Goal: Use online tool/utility: Utilize a website feature to perform a specific function

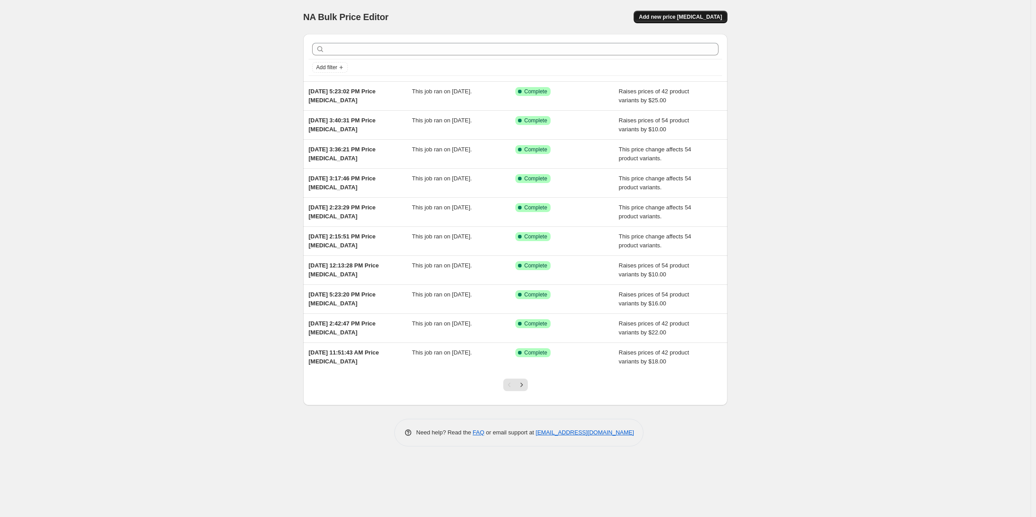
click at [701, 16] on span "Add new price [MEDICAL_DATA]" at bounding box center [680, 16] width 83 height 7
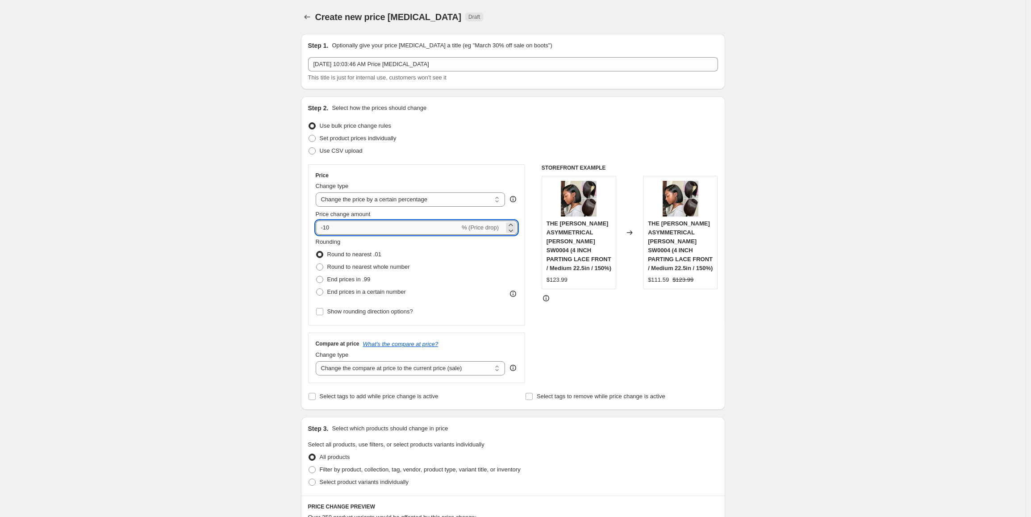
click at [351, 226] on input "-10" at bounding box center [388, 228] width 144 height 14
click at [417, 200] on select "Change the price to a certain amount Change the price by a certain amount Chang…" at bounding box center [411, 199] width 190 height 14
select select "by"
click at [318, 192] on select "Change the price to a certain amount Change the price by a certain amount Chang…" at bounding box center [411, 199] width 190 height 14
drag, startPoint x: 349, startPoint y: 225, endPoint x: 305, endPoint y: 226, distance: 43.8
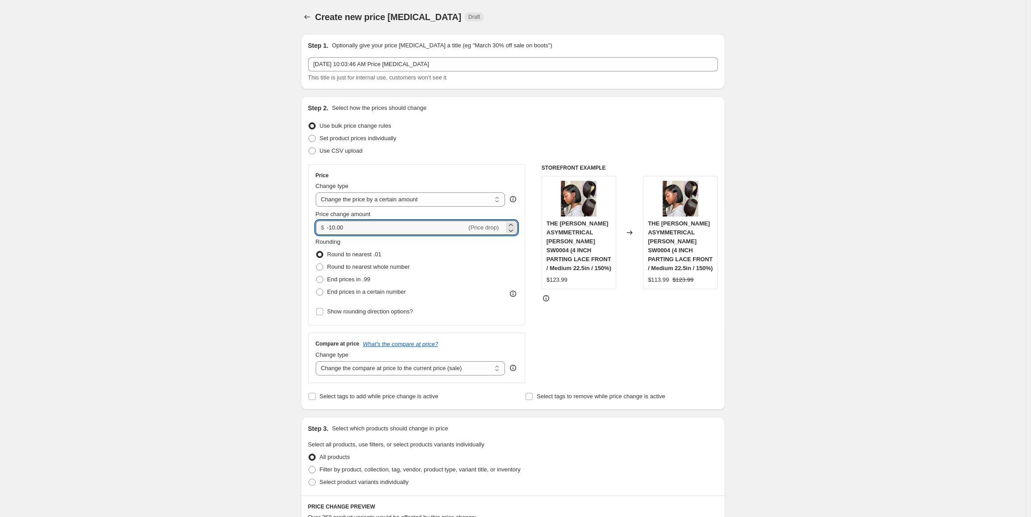
click at [305, 226] on div "Step 2. Select how the prices should change Use bulk price change rules Set pro…" at bounding box center [513, 252] width 424 height 313
type input "12.00"
click at [335, 280] on span "End prices in .99" at bounding box center [348, 279] width 43 height 7
click at [317, 276] on input "End prices in .99" at bounding box center [316, 276] width 0 height 0
radio input "true"
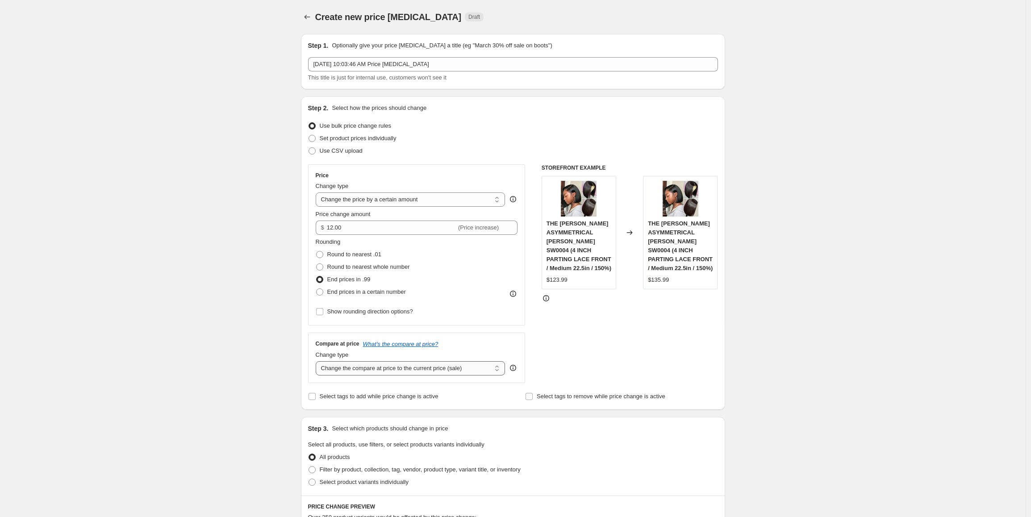
click at [384, 369] on select "Change the compare at price to the current price (sale) Change the compare at p…" at bounding box center [411, 368] width 190 height 14
select select "pp"
click at [318, 361] on select "Change the compare at price to the current price (sale) Change the compare at p…" at bounding box center [411, 368] width 190 height 14
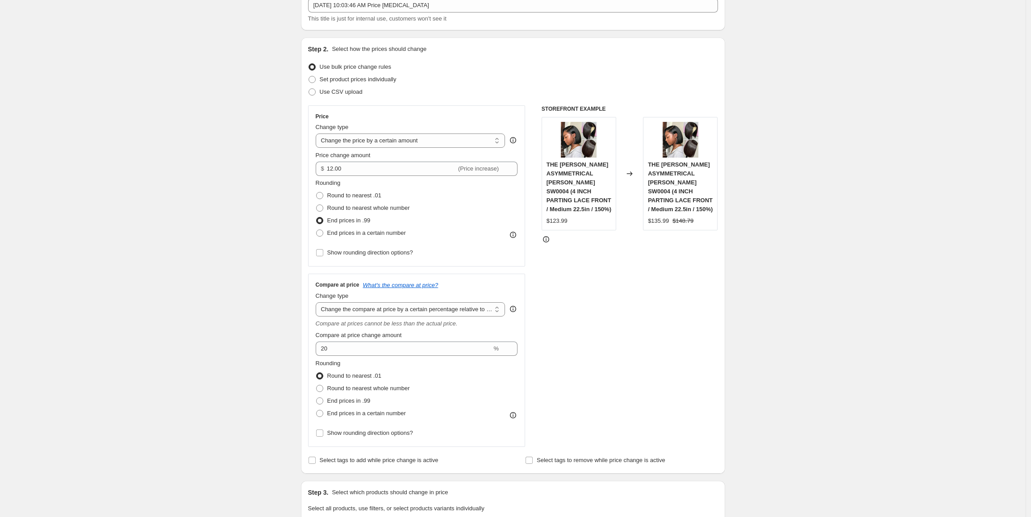
scroll to position [179, 0]
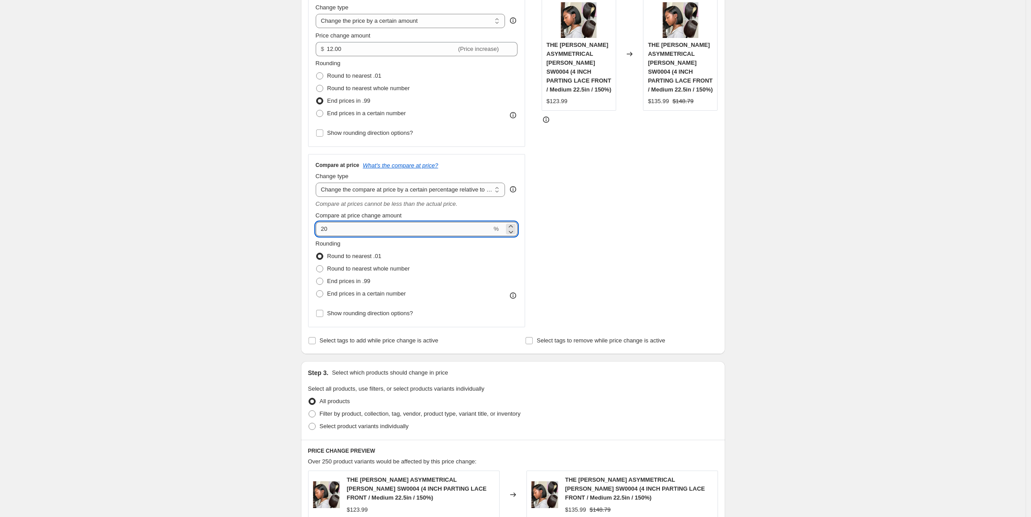
drag, startPoint x: 341, startPoint y: 229, endPoint x: 321, endPoint y: 229, distance: 20.1
click at [321, 229] on input "20" at bounding box center [404, 229] width 176 height 14
type input "30"
click at [226, 298] on div "Create new price [MEDICAL_DATA]. This page is ready Create new price [MEDICAL_D…" at bounding box center [513, 358] width 1026 height 1074
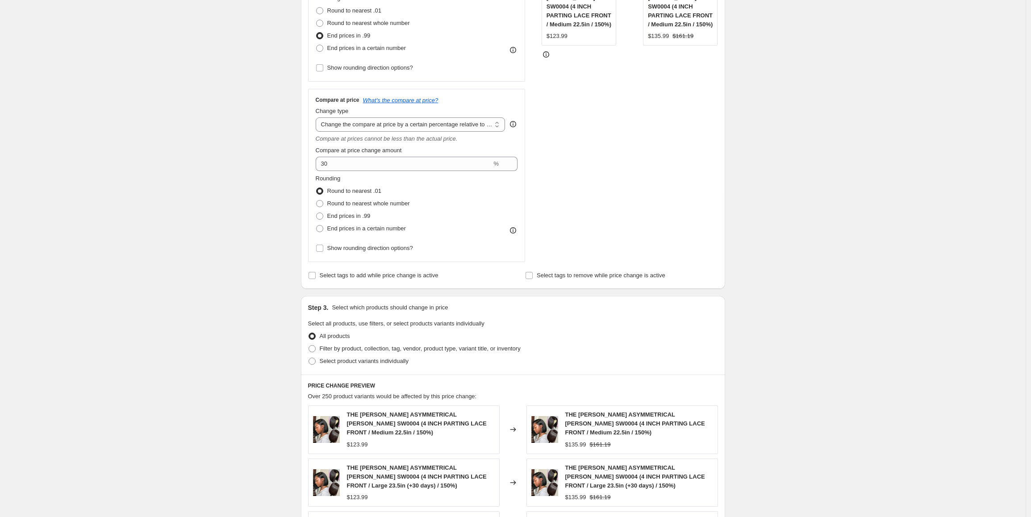
scroll to position [313, 0]
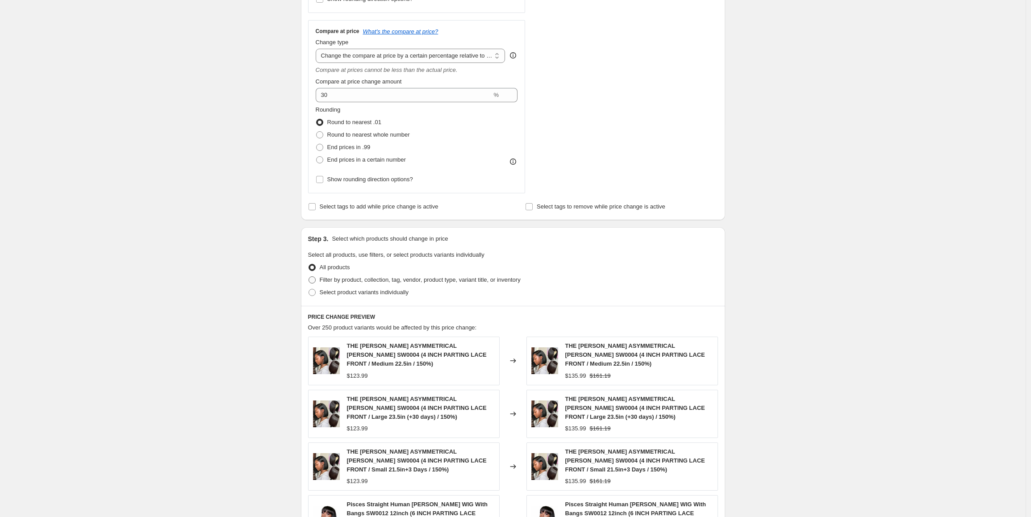
click at [489, 279] on span "Filter by product, collection, tag, vendor, product type, variant title, or inv…" at bounding box center [420, 279] width 201 height 7
click at [309, 277] on input "Filter by product, collection, tag, vendor, product type, variant title, or inv…" at bounding box center [309, 276] width 0 height 0
radio input "true"
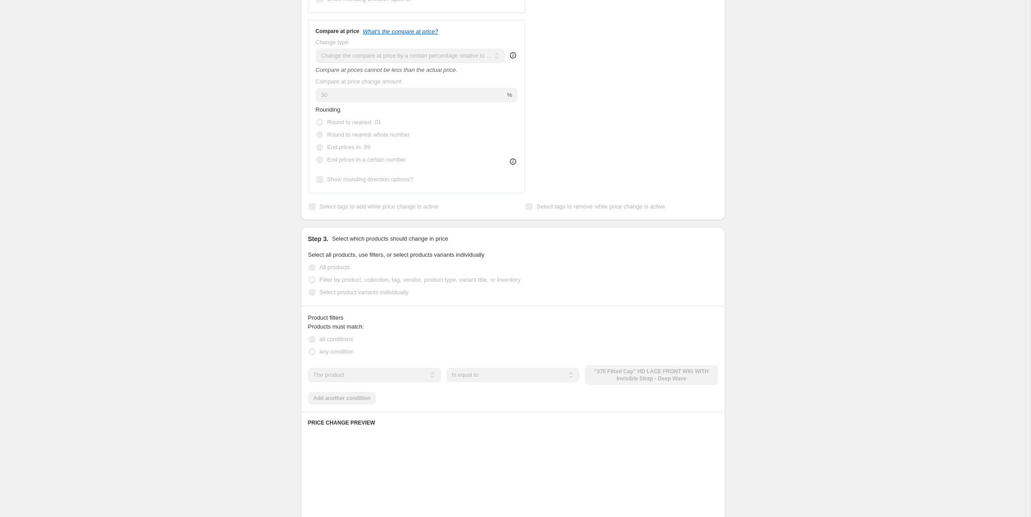
click at [621, 373] on div "The product The product's collection The product's tag The product's vendor The…" at bounding box center [513, 375] width 410 height 20
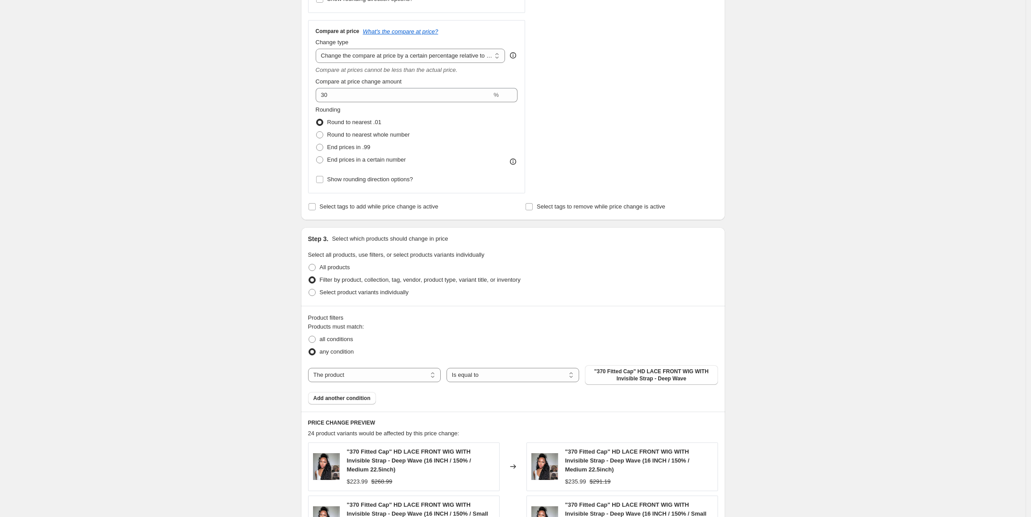
click at [621, 375] on span ""370 Fitted Cap" HD LACE FRONT WIG WITH Invisible Strap - Deep Wave" at bounding box center [651, 375] width 122 height 14
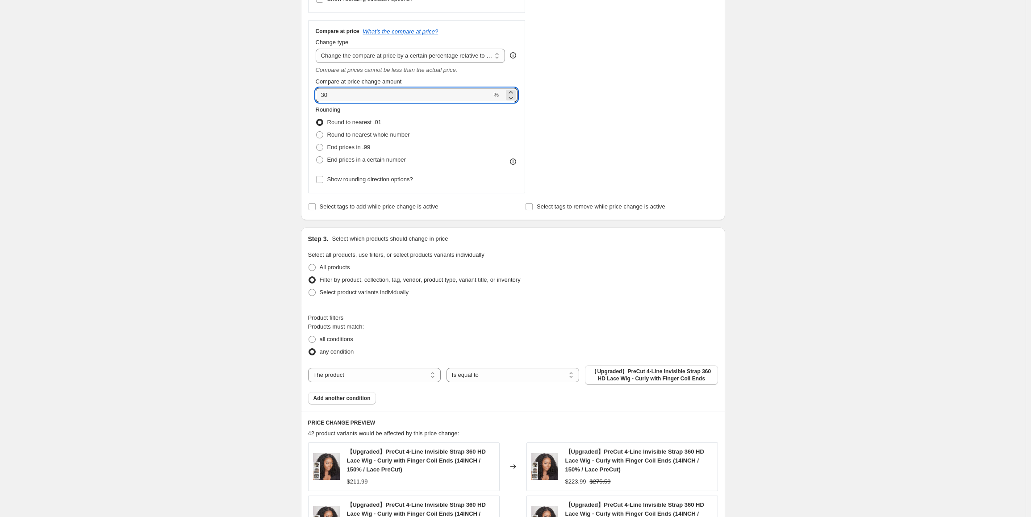
click at [318, 93] on div "Compare at price What's the compare at price? Change type Change the compare at…" at bounding box center [416, 106] width 217 height 173
click at [205, 236] on div "Create new price [MEDICAL_DATA]. This page is ready Create new price [MEDICAL_D…" at bounding box center [513, 277] width 1026 height 1180
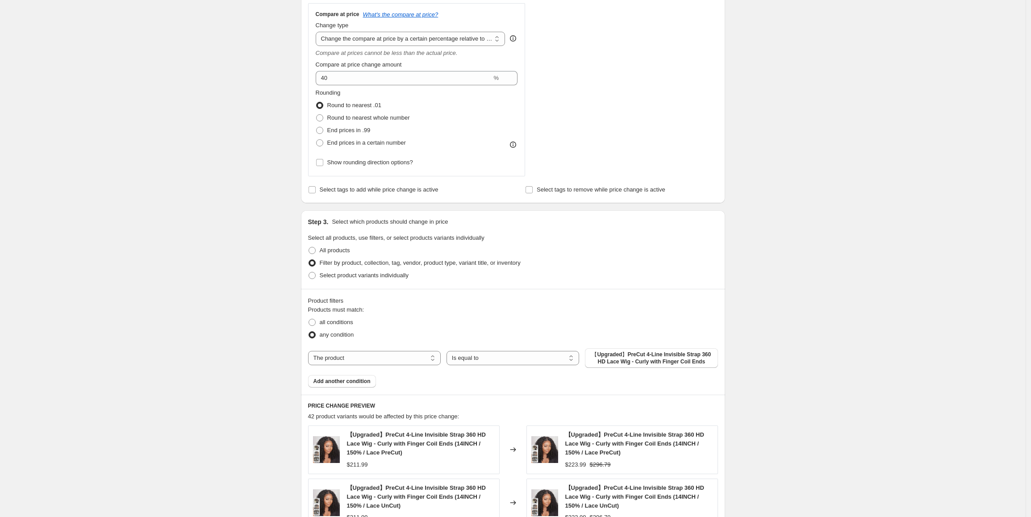
scroll to position [268, 0]
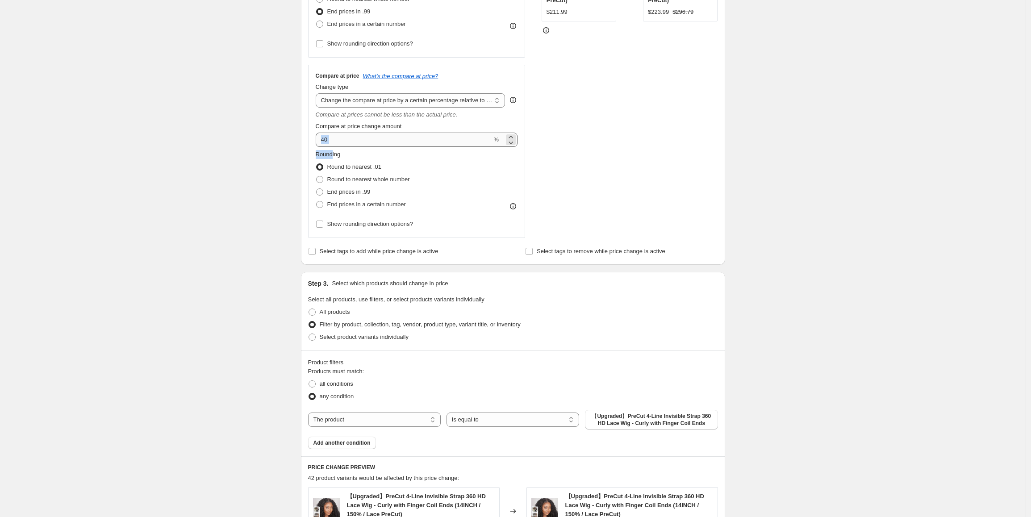
click at [333, 145] on div "Compare at price What's the compare at price? Change type Change the compare at…" at bounding box center [417, 151] width 202 height 158
drag, startPoint x: 334, startPoint y: 139, endPoint x: 313, endPoint y: 138, distance: 21.5
click at [313, 138] on div "Compare at price What's the compare at price? Change type Change the compare at…" at bounding box center [416, 151] width 217 height 173
drag, startPoint x: 150, startPoint y: 293, endPoint x: 181, endPoint y: 292, distance: 30.4
click at [153, 293] on div "Create new price [MEDICAL_DATA]. This page is ready Create new price [MEDICAL_D…" at bounding box center [513, 322] width 1026 height 1180
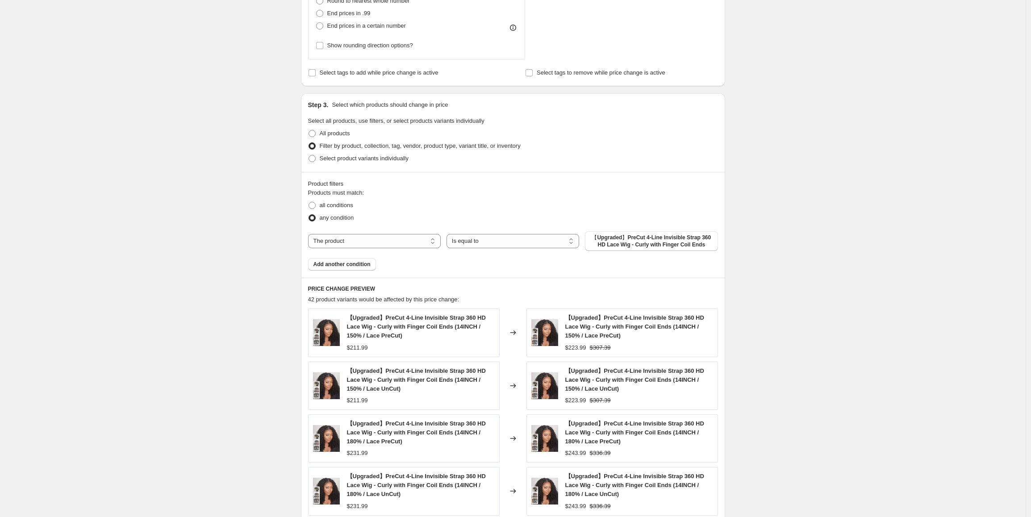
scroll to position [581, 0]
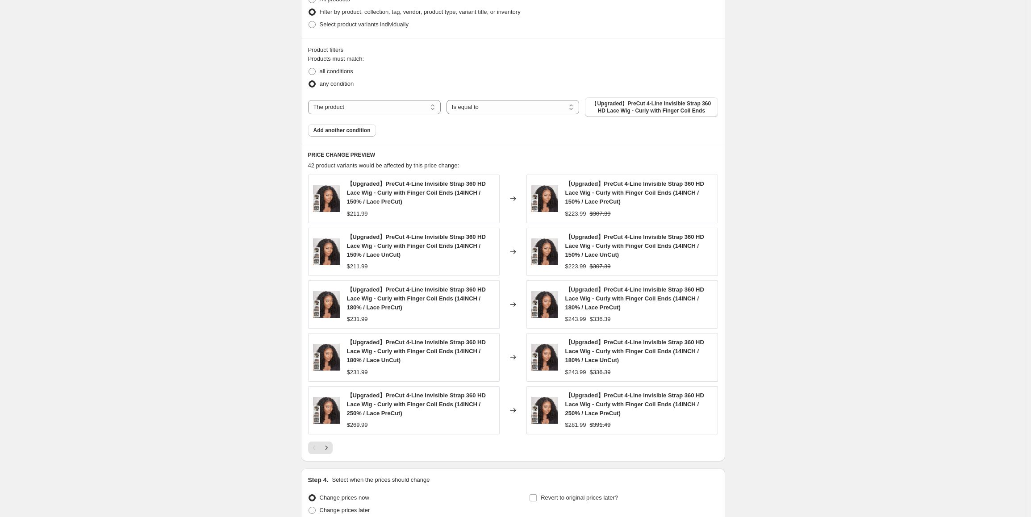
click at [853, 352] on div "Create new price [MEDICAL_DATA]. This page is ready Create new price [MEDICAL_D…" at bounding box center [513, 9] width 1026 height 1180
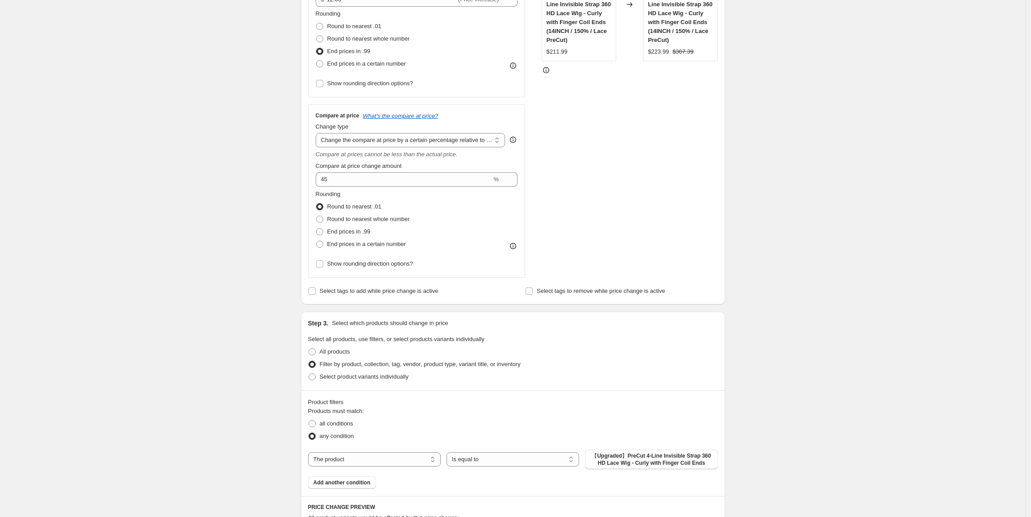
scroll to position [223, 0]
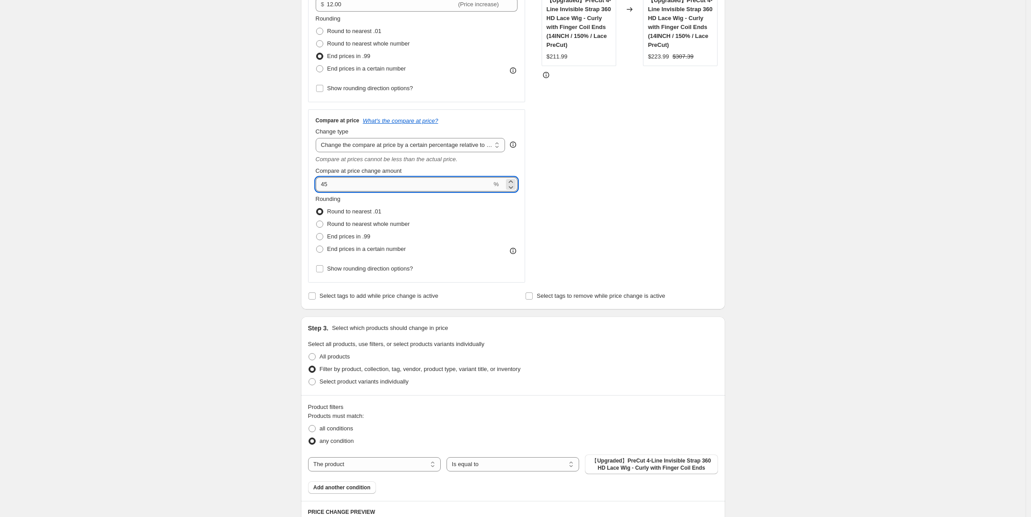
drag, startPoint x: 334, startPoint y: 188, endPoint x: 323, endPoint y: 186, distance: 11.7
click at [323, 186] on input "45" at bounding box center [404, 184] width 176 height 14
drag, startPoint x: 170, startPoint y: 269, endPoint x: 322, endPoint y: 294, distance: 154.7
click at [170, 269] on div "Create new price [MEDICAL_DATA]. This page is ready Create new price [MEDICAL_D…" at bounding box center [513, 367] width 1026 height 1180
drag, startPoint x: 332, startPoint y: 181, endPoint x: 318, endPoint y: 181, distance: 13.8
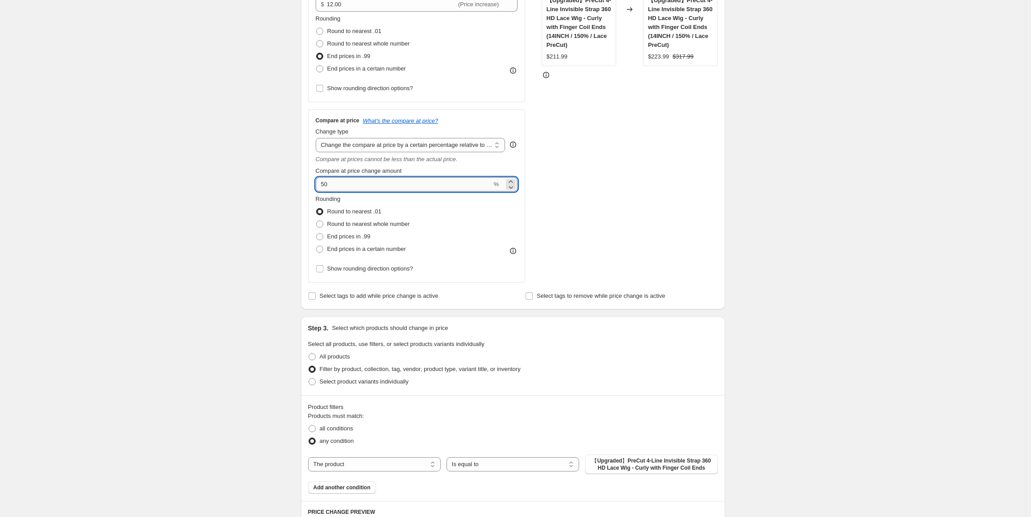
click at [318, 181] on input "50" at bounding box center [404, 184] width 176 height 14
type input "48"
click at [180, 277] on div "Create new price [MEDICAL_DATA]. This page is ready Create new price [MEDICAL_D…" at bounding box center [513, 367] width 1026 height 1180
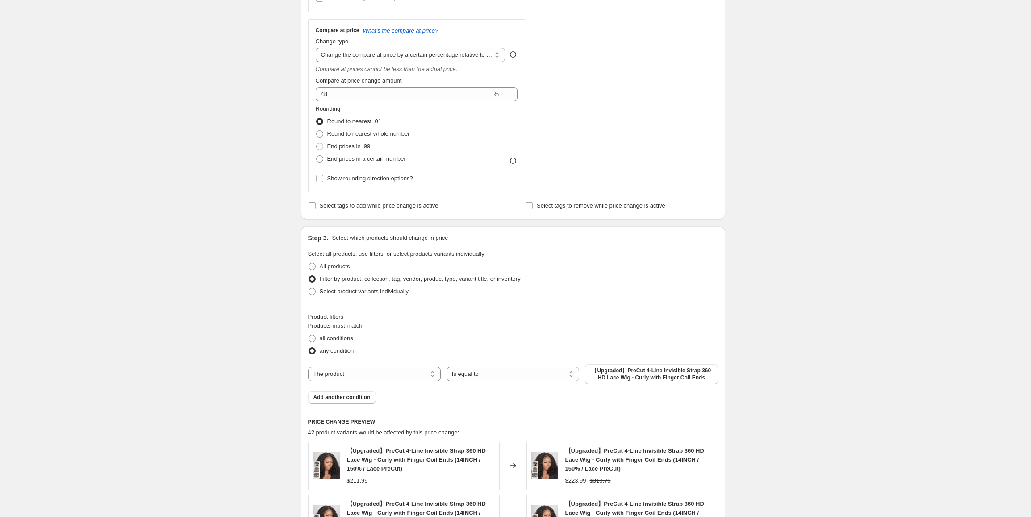
scroll to position [313, 0]
click at [357, 149] on span "End prices in .99" at bounding box center [348, 147] width 43 height 7
click at [317, 144] on input "End prices in .99" at bounding box center [316, 144] width 0 height 0
radio input "true"
click at [818, 370] on div "Create new price [MEDICAL_DATA]. This page is ready Create new price [MEDICAL_D…" at bounding box center [513, 277] width 1026 height 1180
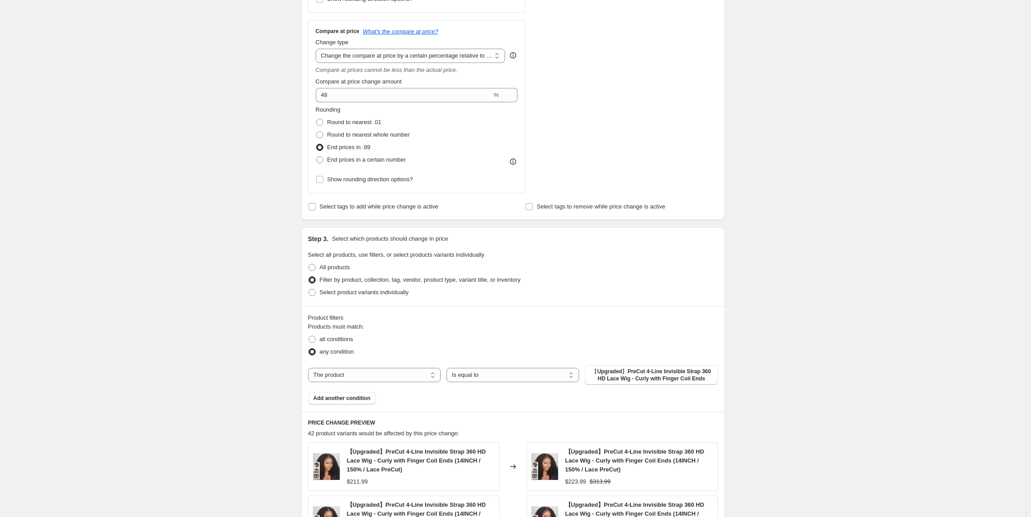
drag, startPoint x: 182, startPoint y: 217, endPoint x: 199, endPoint y: 263, distance: 48.6
click at [182, 220] on div "Create new price [MEDICAL_DATA]. This page is ready Create new price [MEDICAL_D…" at bounding box center [513, 277] width 1026 height 1180
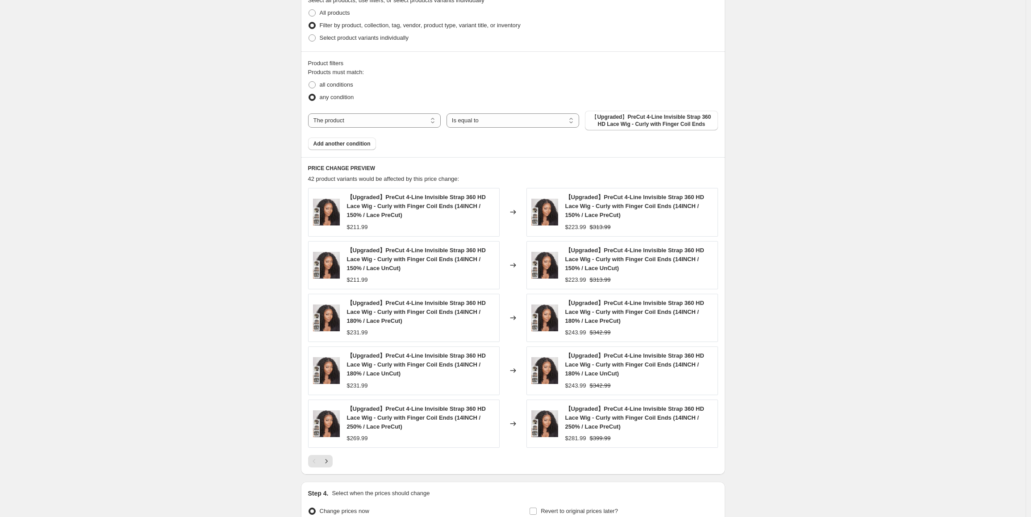
scroll to position [663, 0]
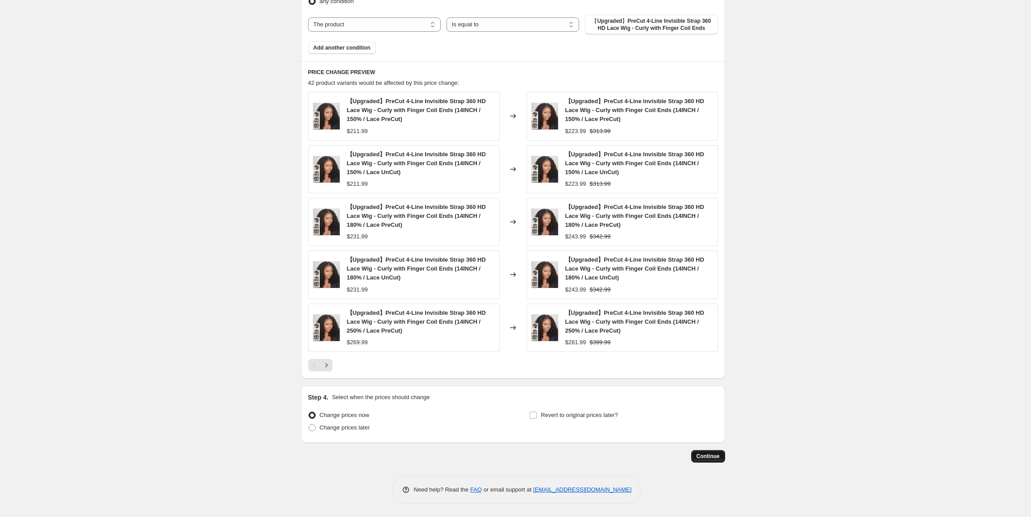
click at [714, 458] on span "Continue" at bounding box center [708, 456] width 23 height 7
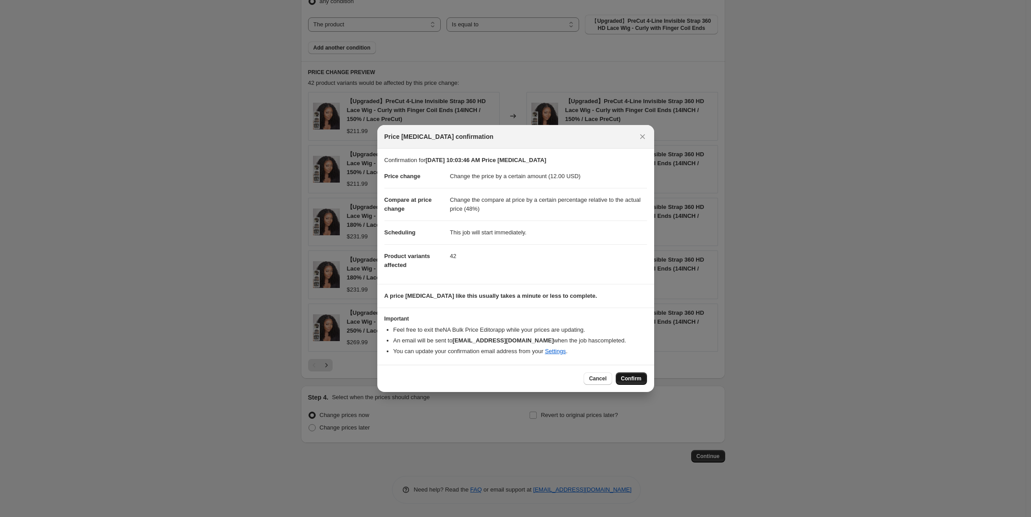
click at [633, 380] on span "Confirm" at bounding box center [631, 378] width 21 height 7
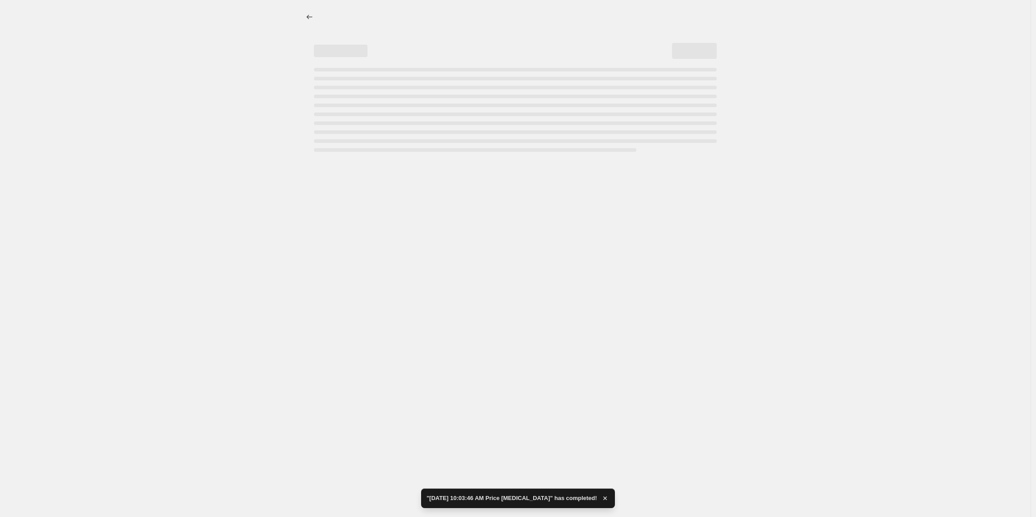
select select "by"
select select "pp"
